Goal: Information Seeking & Learning: Learn about a topic

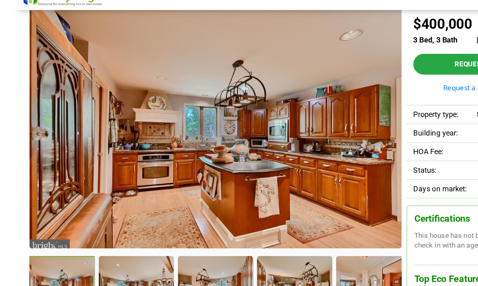
scroll to position [48, 0]
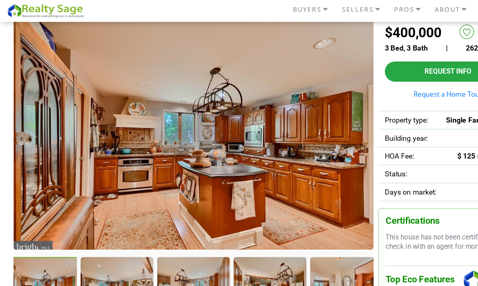
click at [228, 179] on img at bounding box center [174, 123] width 324 height 209
click at [249, 195] on img at bounding box center [174, 123] width 324 height 209
click at [257, 174] on img at bounding box center [174, 123] width 324 height 209
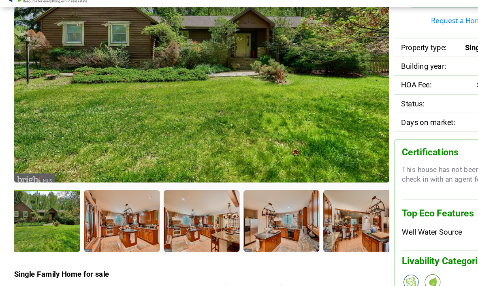
scroll to position [106, 0]
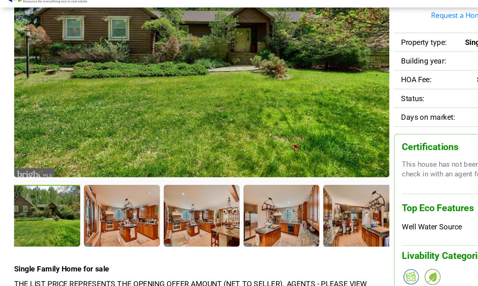
click at [108, 181] on div at bounding box center [104, 202] width 65 height 53
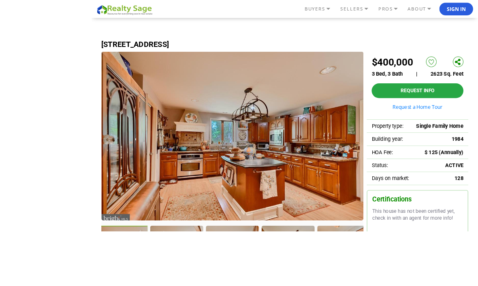
scroll to position [98, 0]
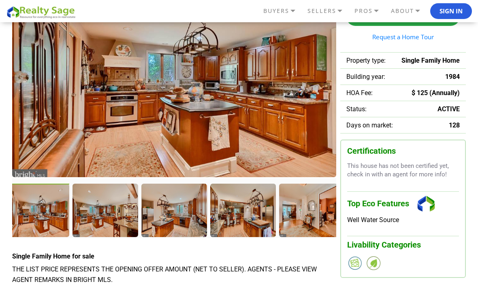
click at [216, 123] on img at bounding box center [174, 72] width 324 height 209
click at [257, 153] on img at bounding box center [174, 72] width 324 height 209
click at [259, 148] on img at bounding box center [174, 72] width 324 height 209
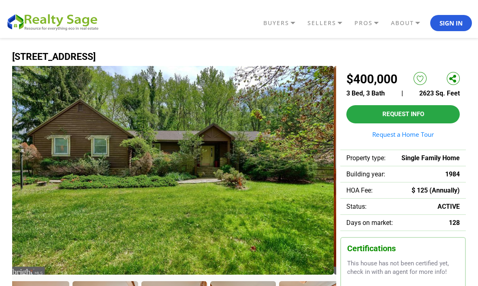
scroll to position [0, 0]
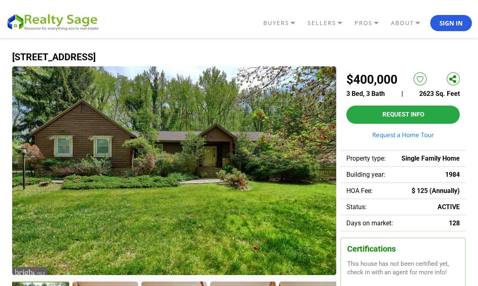
click at [278, 184] on img at bounding box center [174, 170] width 324 height 209
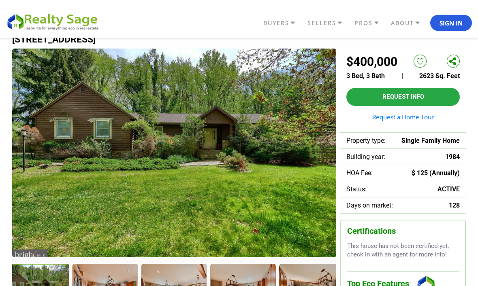
scroll to position [24, 0]
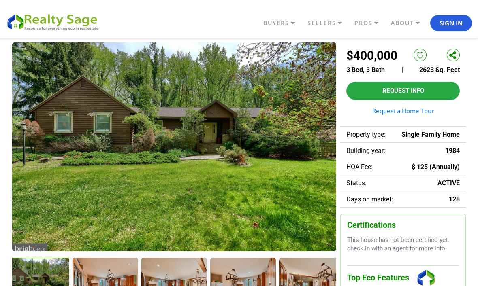
click at [281, 220] on img at bounding box center [174, 146] width 324 height 209
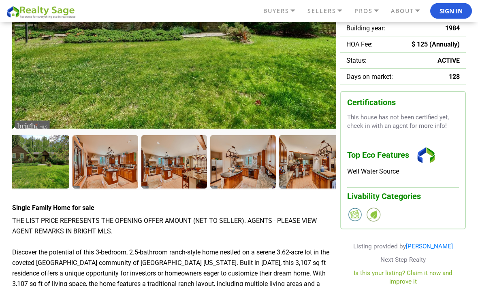
scroll to position [152, 0]
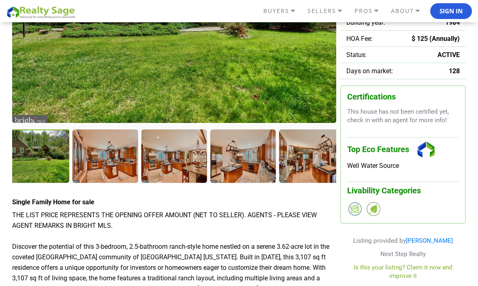
click at [114, 159] on div at bounding box center [104, 156] width 65 height 53
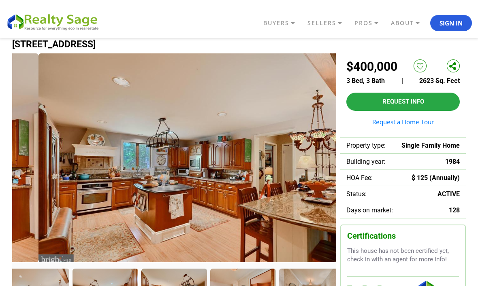
scroll to position [13, 0]
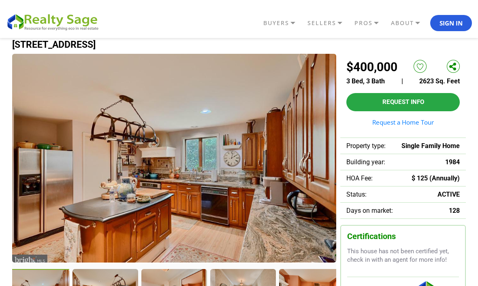
click at [217, 193] on img at bounding box center [174, 158] width 324 height 209
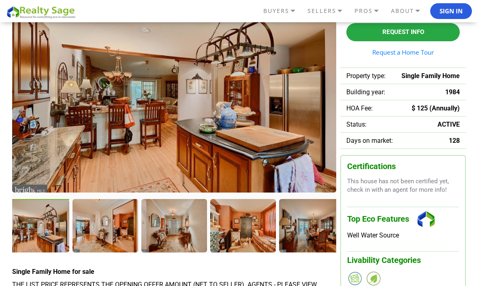
scroll to position [79, 0]
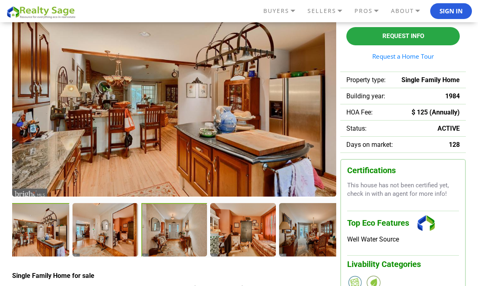
click at [177, 234] on div at bounding box center [174, 230] width 66 height 54
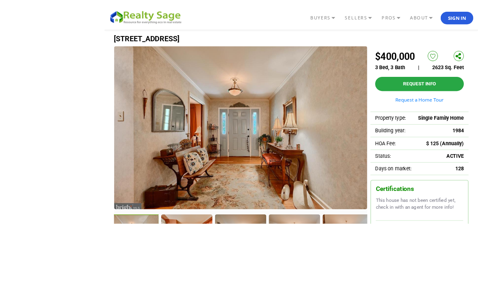
scroll to position [52, 0]
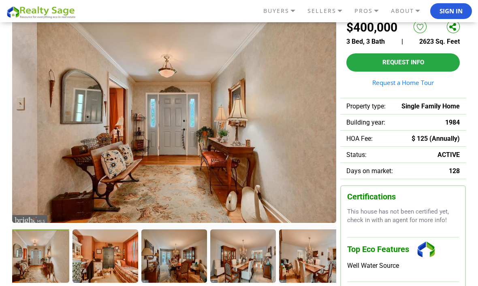
click at [102, 253] on div at bounding box center [104, 255] width 65 height 53
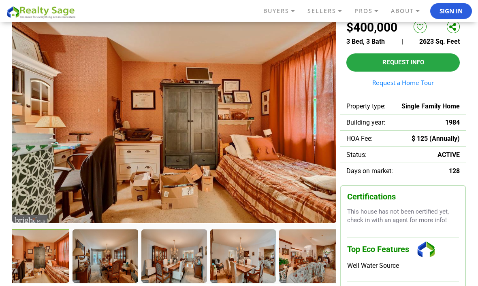
click at [182, 263] on div at bounding box center [173, 255] width 65 height 53
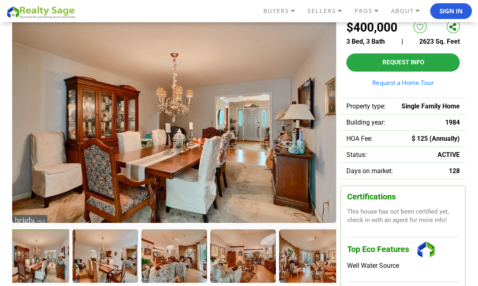
click at [260, 198] on img at bounding box center [174, 118] width 324 height 209
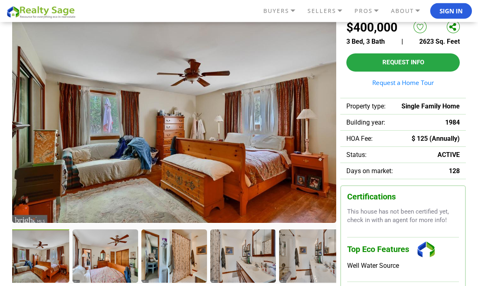
scroll to position [79, 0]
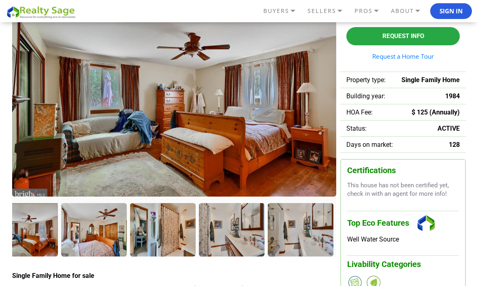
click at [302, 249] on div at bounding box center [300, 229] width 65 height 53
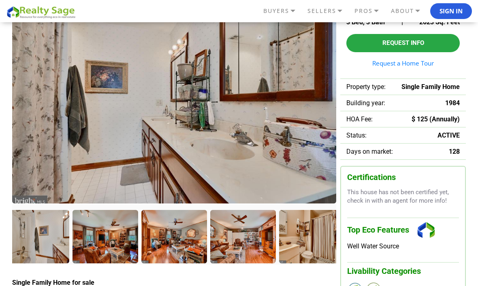
scroll to position [72, 0]
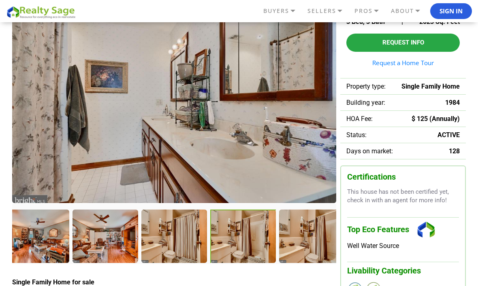
click at [250, 242] on div at bounding box center [243, 237] width 66 height 54
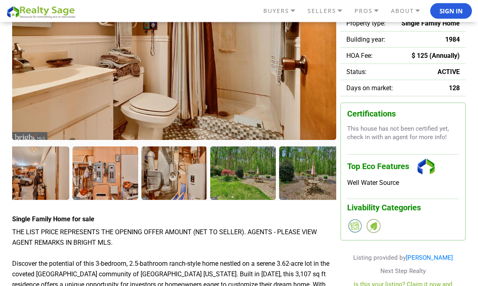
scroll to position [136, 0]
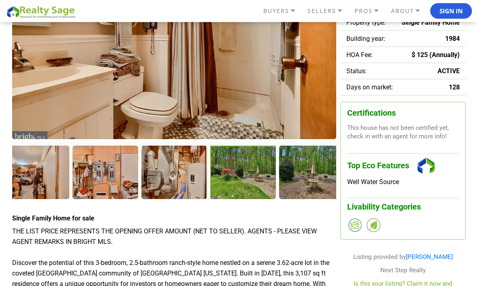
click at [248, 181] on div at bounding box center [243, 173] width 66 height 54
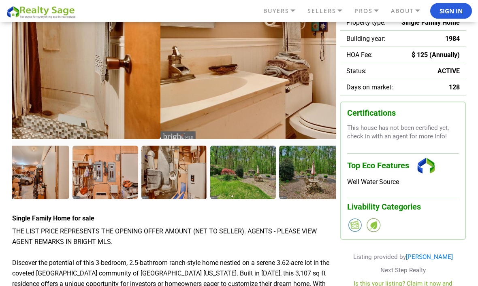
scroll to position [136, 0]
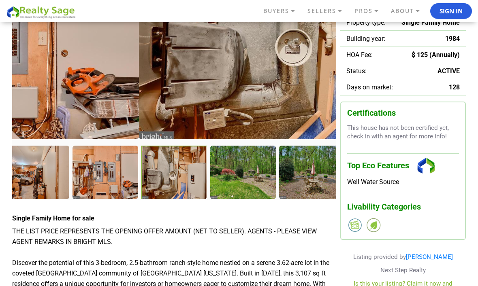
click at [308, 176] on div at bounding box center [311, 172] width 65 height 53
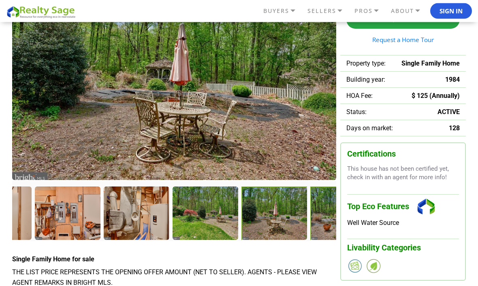
scroll to position [95, 0]
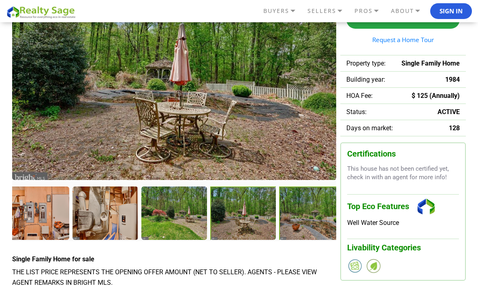
click at [302, 209] on div at bounding box center [312, 214] width 66 height 54
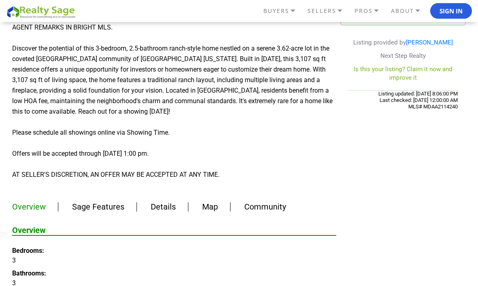
scroll to position [351, 0]
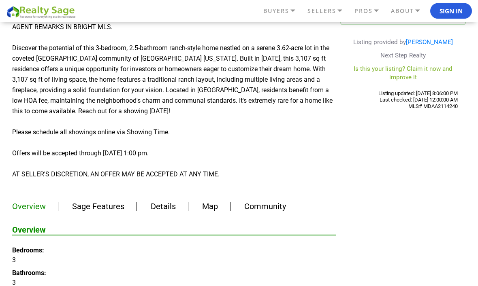
click at [101, 208] on link "Sage Features" at bounding box center [98, 207] width 52 height 10
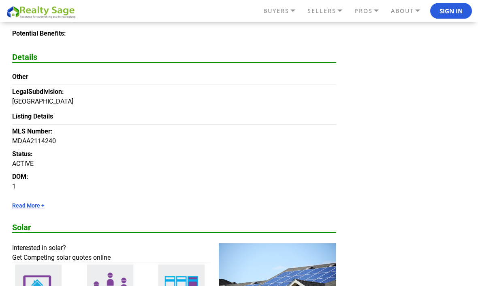
scroll to position [774, 0]
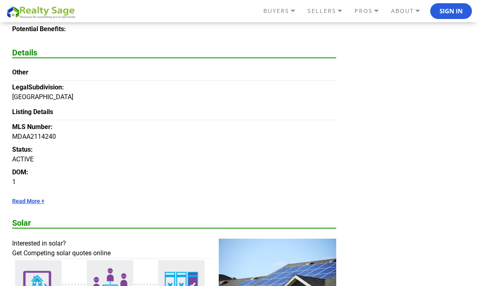
click at [34, 202] on link "Read More +" at bounding box center [174, 201] width 324 height 6
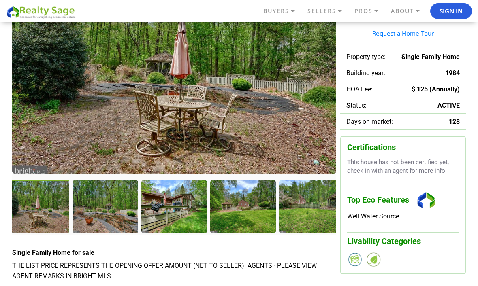
scroll to position [105, 0]
